Goal: Task Accomplishment & Management: Manage account settings

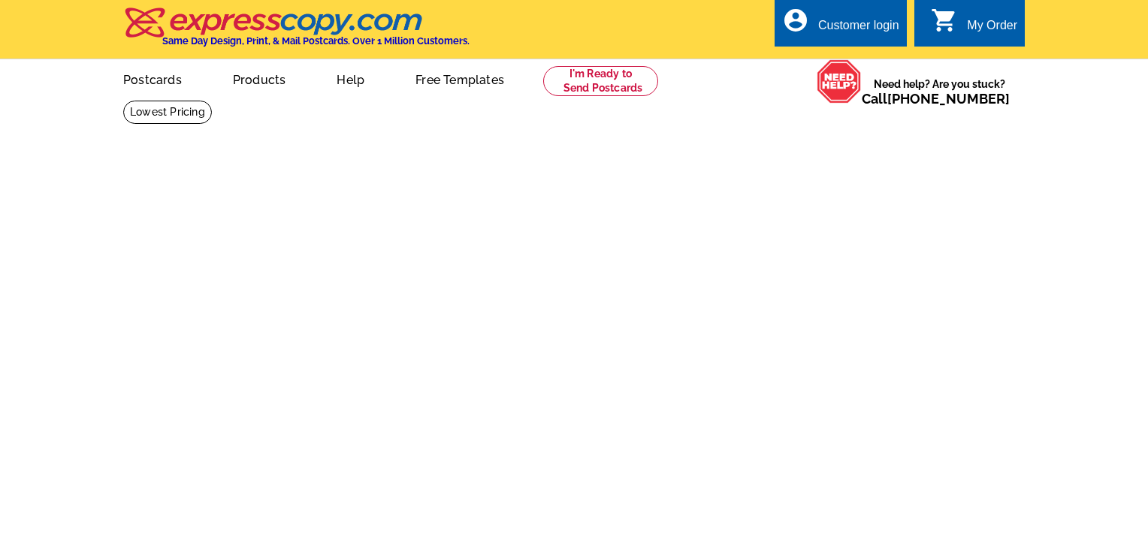
click at [874, 19] on div "Customer login" at bounding box center [858, 29] width 81 height 21
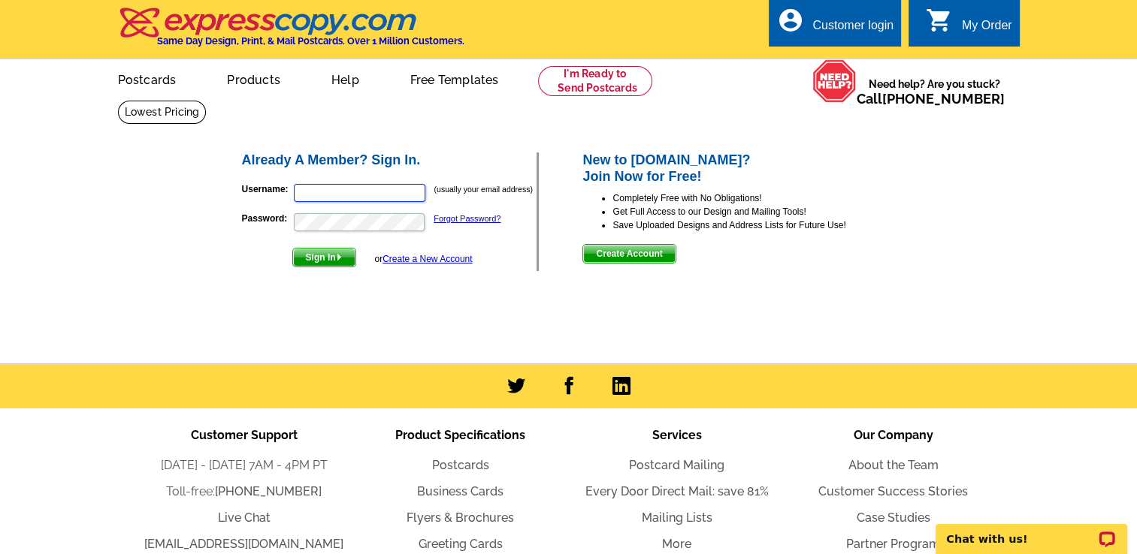
type input "[EMAIL_ADDRESS][DOMAIN_NAME]"
click at [599, 146] on div "Already A Member? Sign In. Username: [EMAIL_ADDRESS][DOMAIN_NAME] (usually your…" at bounding box center [569, 211] width 719 height 181
click at [513, 158] on h2 "Already A Member? Sign In." at bounding box center [389, 161] width 295 height 17
click at [868, 206] on li "Get Full Access to our Design and Mailing Tools!" at bounding box center [754, 212] width 285 height 14
click at [556, 150] on div "Already A Member? Sign In. Username: [EMAIL_ADDRESS][DOMAIN_NAME] (usually your…" at bounding box center [569, 211] width 719 height 181
